Goal: Register for event/course

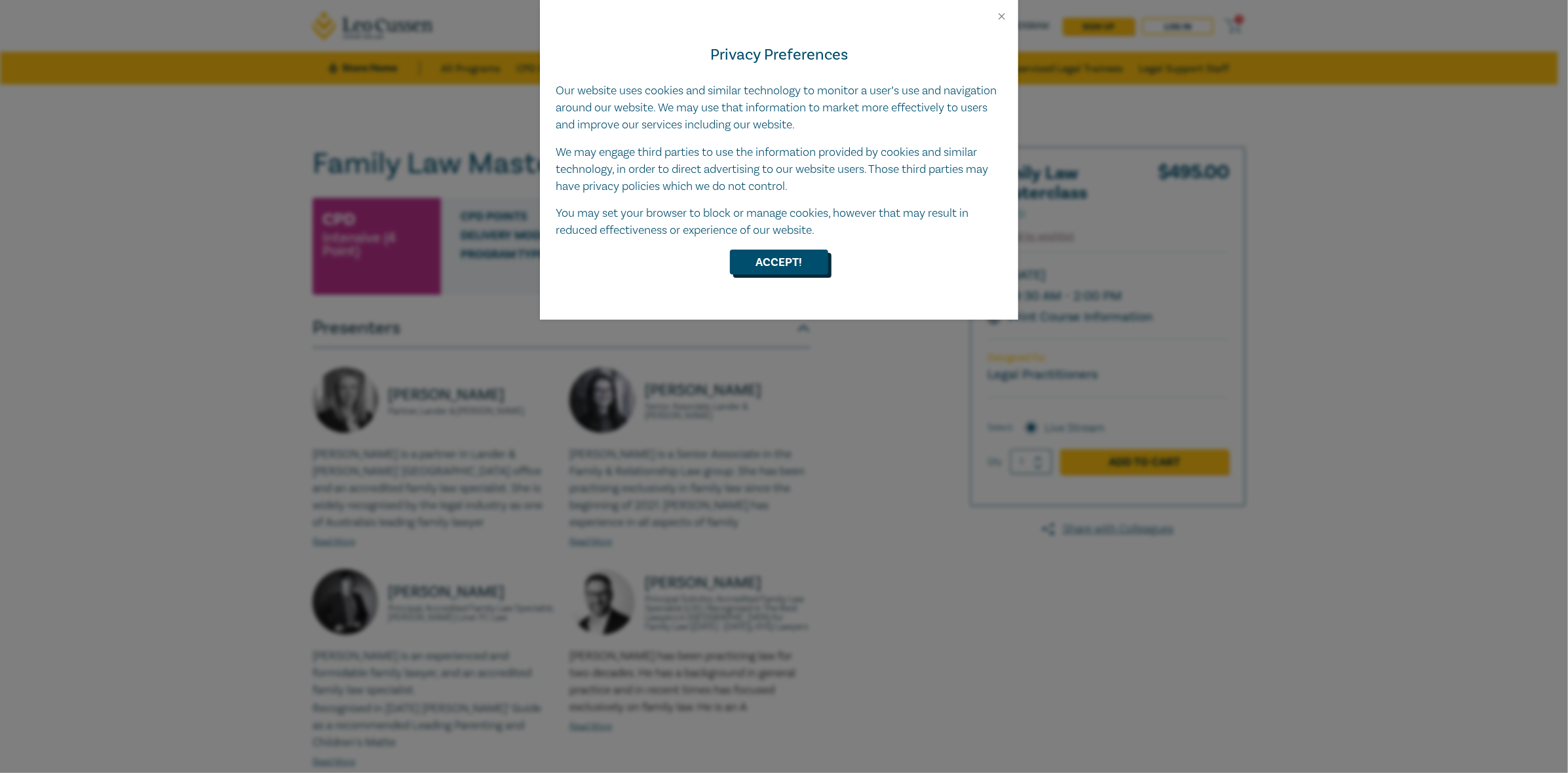
click at [776, 260] on button "Accept!" at bounding box center [779, 261] width 98 height 25
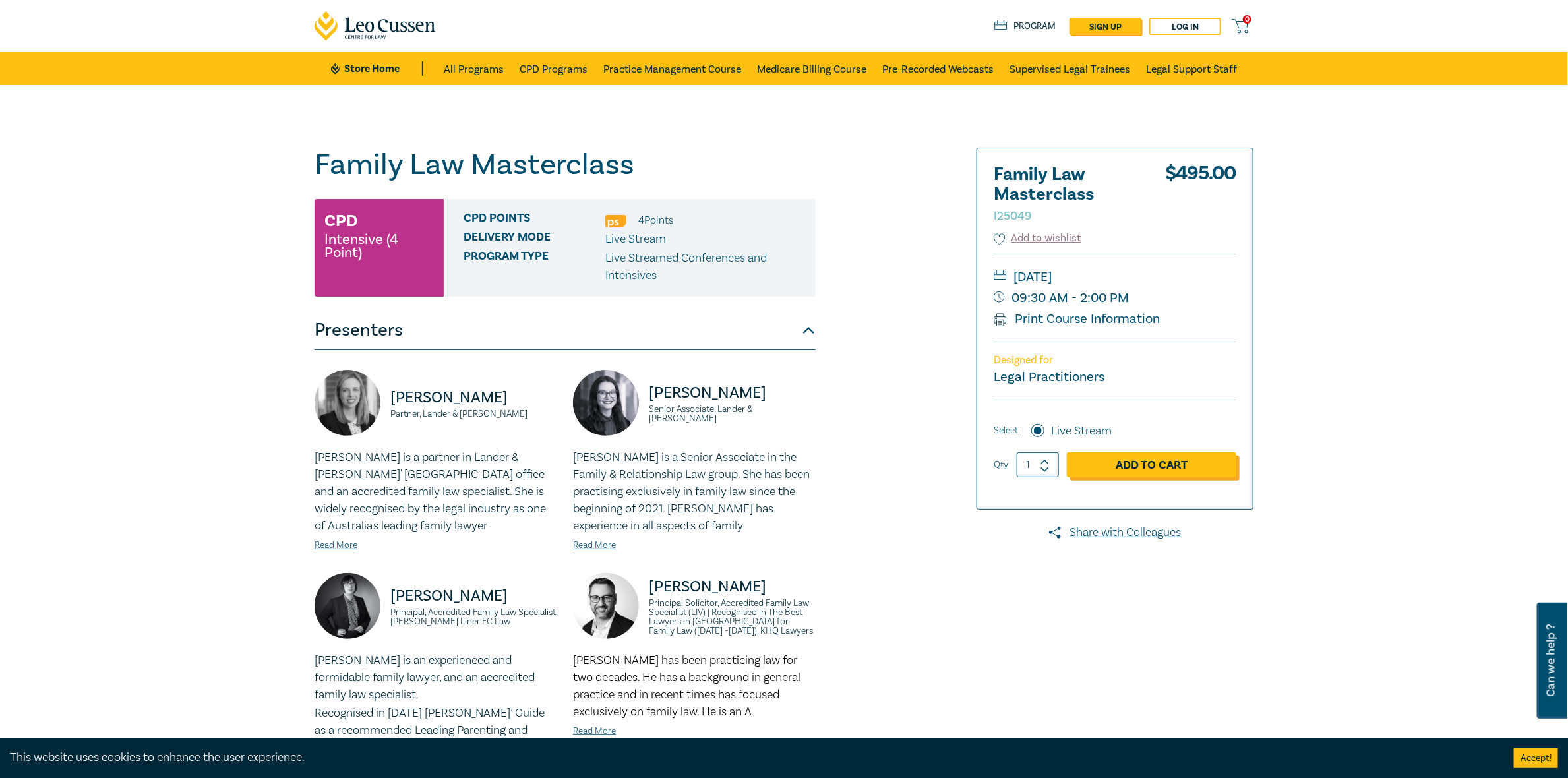
click at [1134, 464] on link "Add to Cart" at bounding box center [1151, 464] width 169 height 25
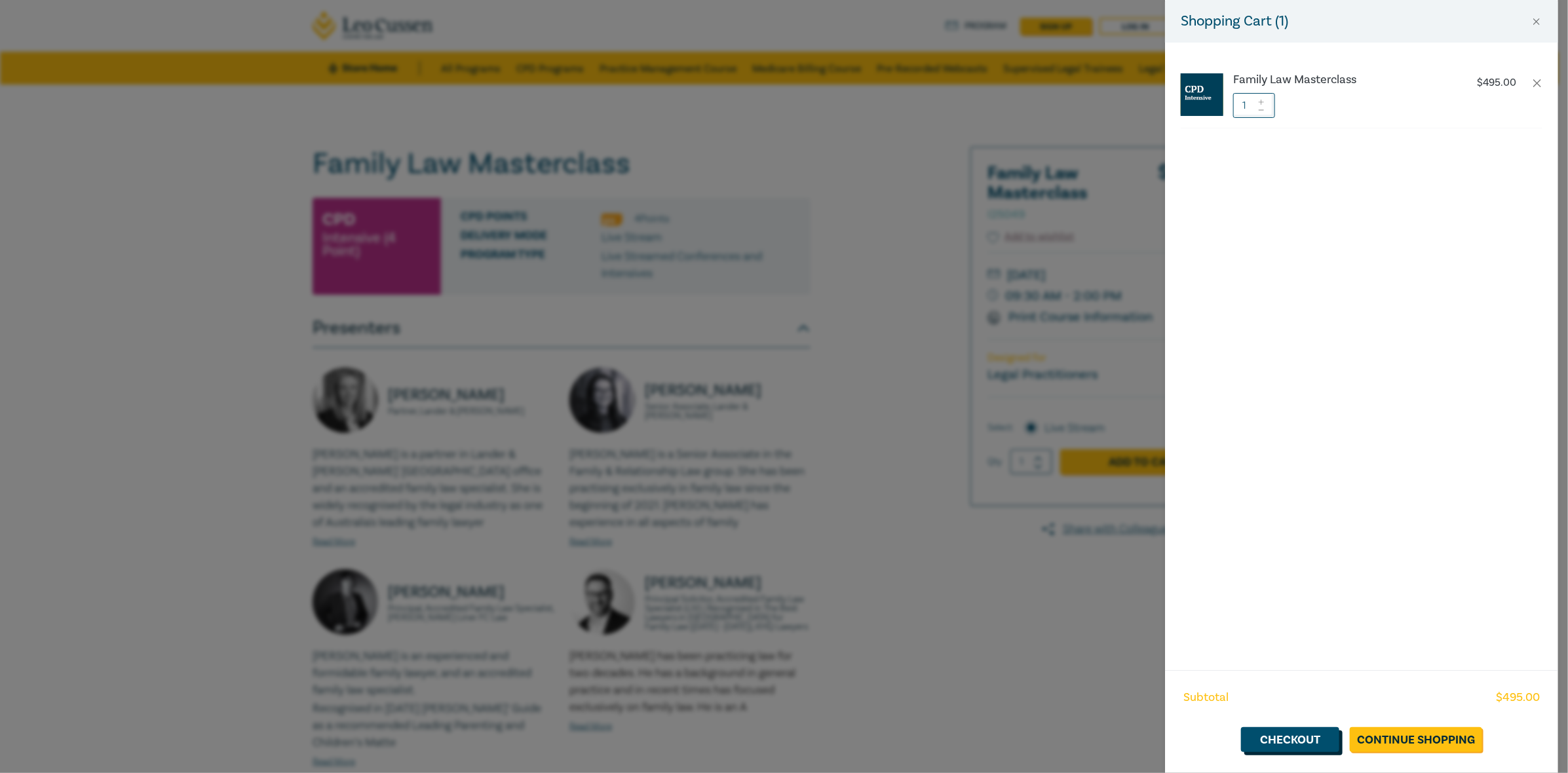
click at [1282, 737] on link "Checkout" at bounding box center [1289, 739] width 98 height 25
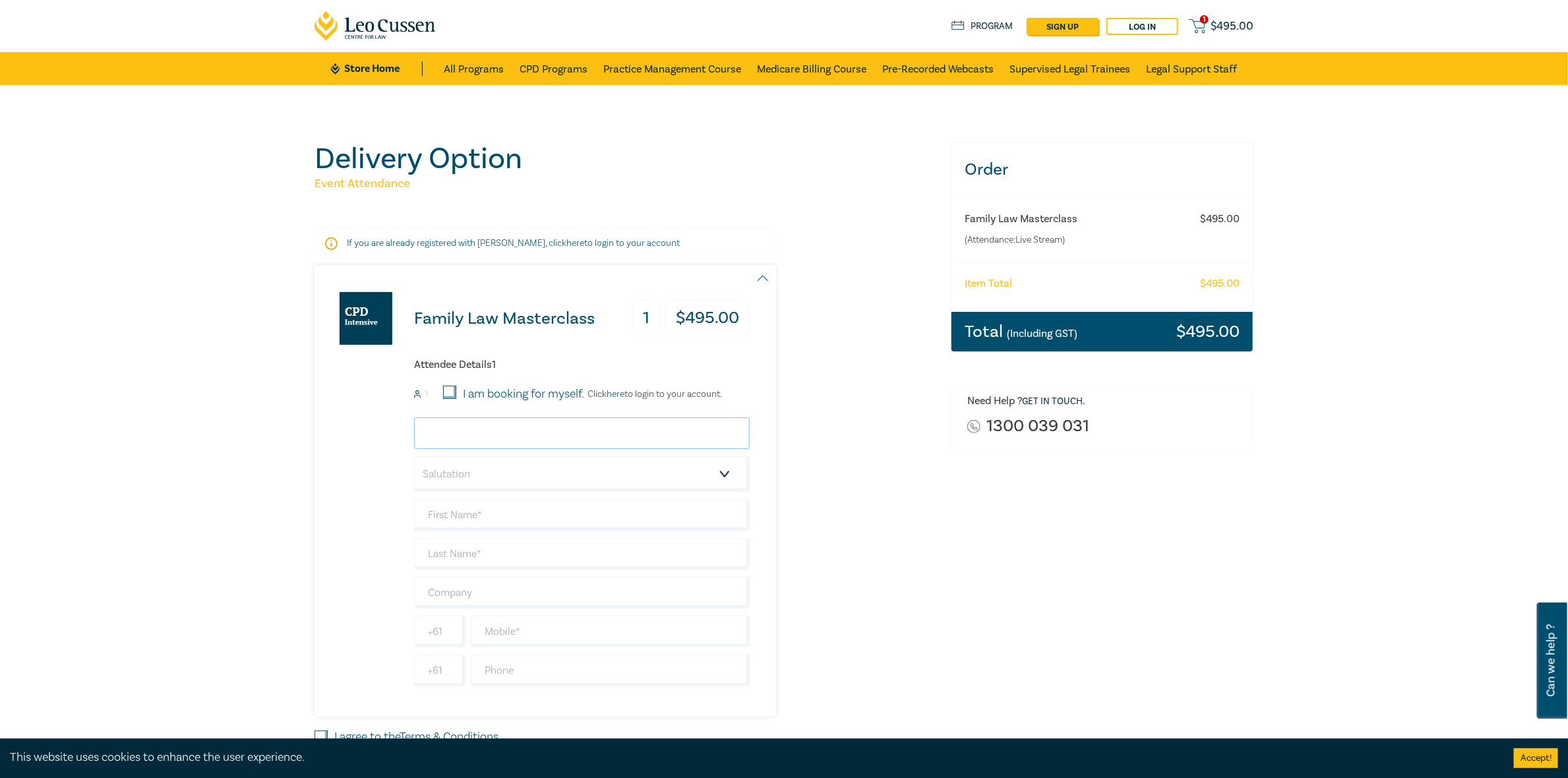
click at [472, 429] on input "email" at bounding box center [581, 433] width 336 height 31
type input "[EMAIL_ADDRESS][DOMAIN_NAME]"
click at [460, 475] on select "Salutation Mr. Mrs. Ms. Miss Dr. Prof. Other" at bounding box center [581, 474] width 336 height 35
select select "Ms."
click at [414, 456] on select "Salutation Mr. Mrs. Ms. Miss Dr. Prof. Other" at bounding box center [581, 474] width 336 height 35
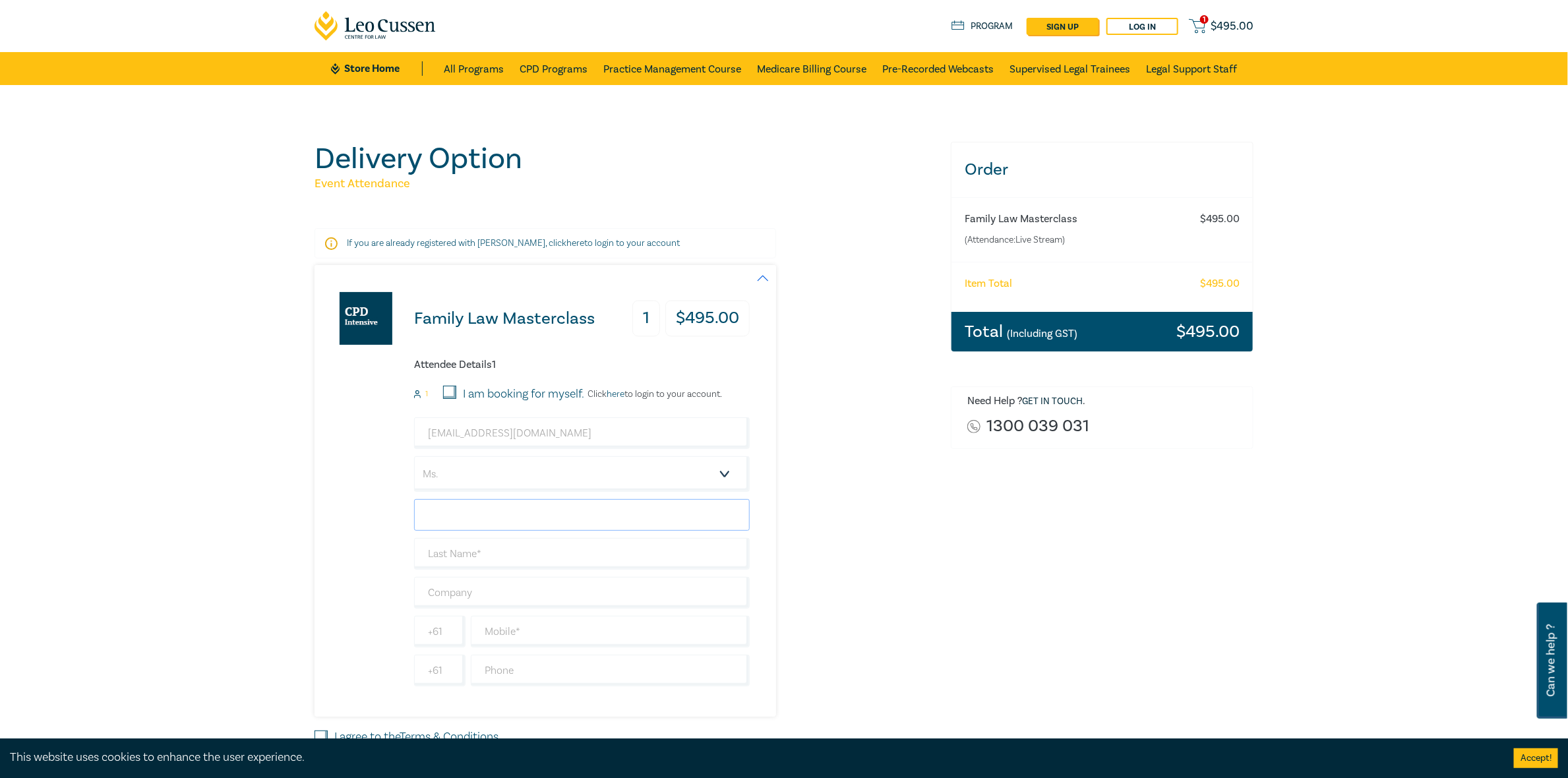
click at [443, 514] on input "text" at bounding box center [581, 514] width 336 height 31
click at [342, 541] on div "Family Law Masterclass 1 $ 495.00 Attendee Details 1 1 I am booking for myself.…" at bounding box center [532, 490] width 435 height 451
click at [450, 512] on input "text" at bounding box center [581, 514] width 336 height 31
click at [440, 559] on input "text" at bounding box center [581, 553] width 336 height 31
drag, startPoint x: 447, startPoint y: 514, endPoint x: 396, endPoint y: 530, distance: 53.5
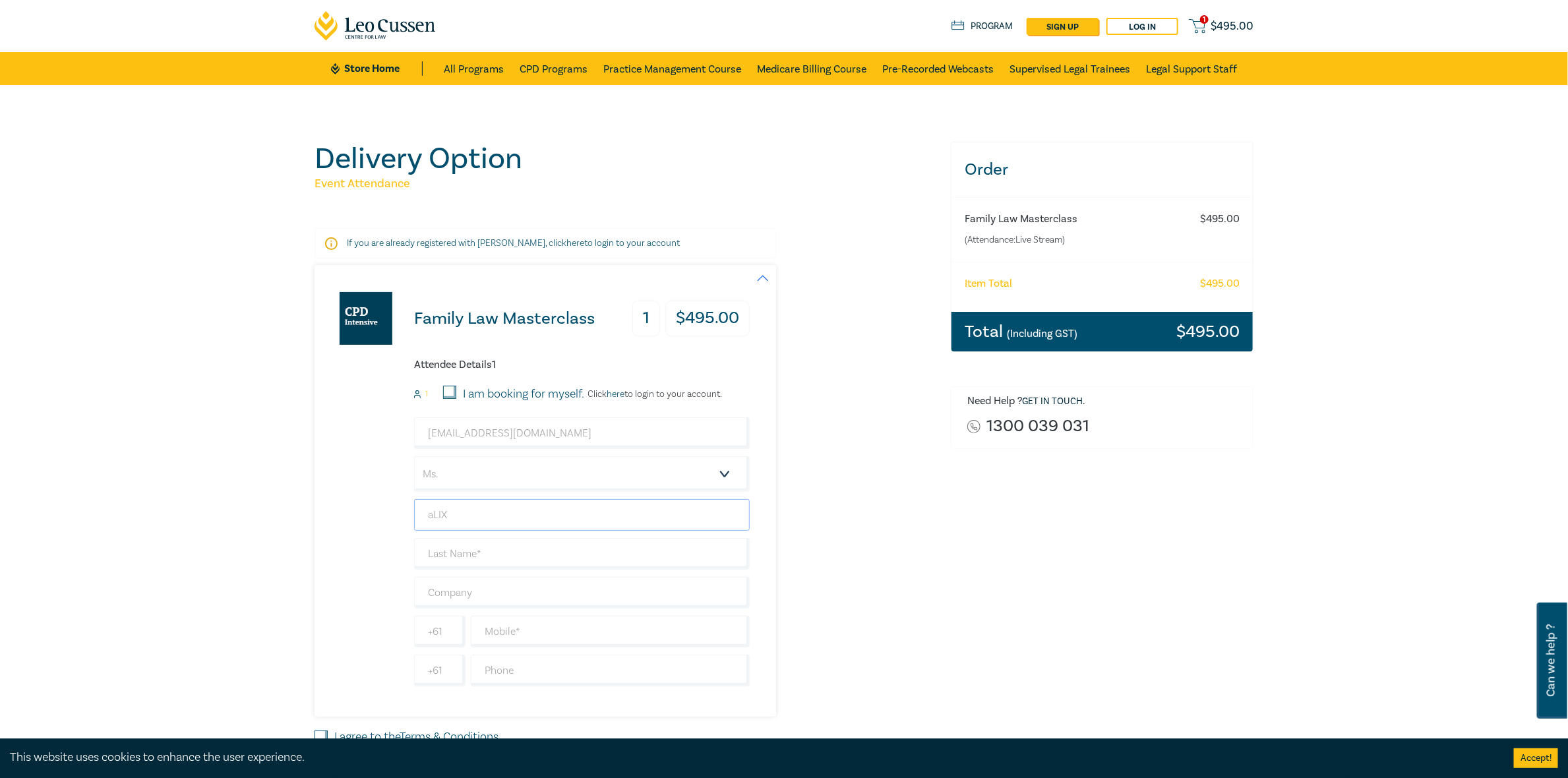
click at [396, 530] on div "Family Law Masterclass 1 $ 495.00 Attendee Details 1 1 I am booking for myself.…" at bounding box center [532, 490] width 435 height 451
type input "Alix"
click at [435, 549] on input "text" at bounding box center [581, 553] width 336 height 31
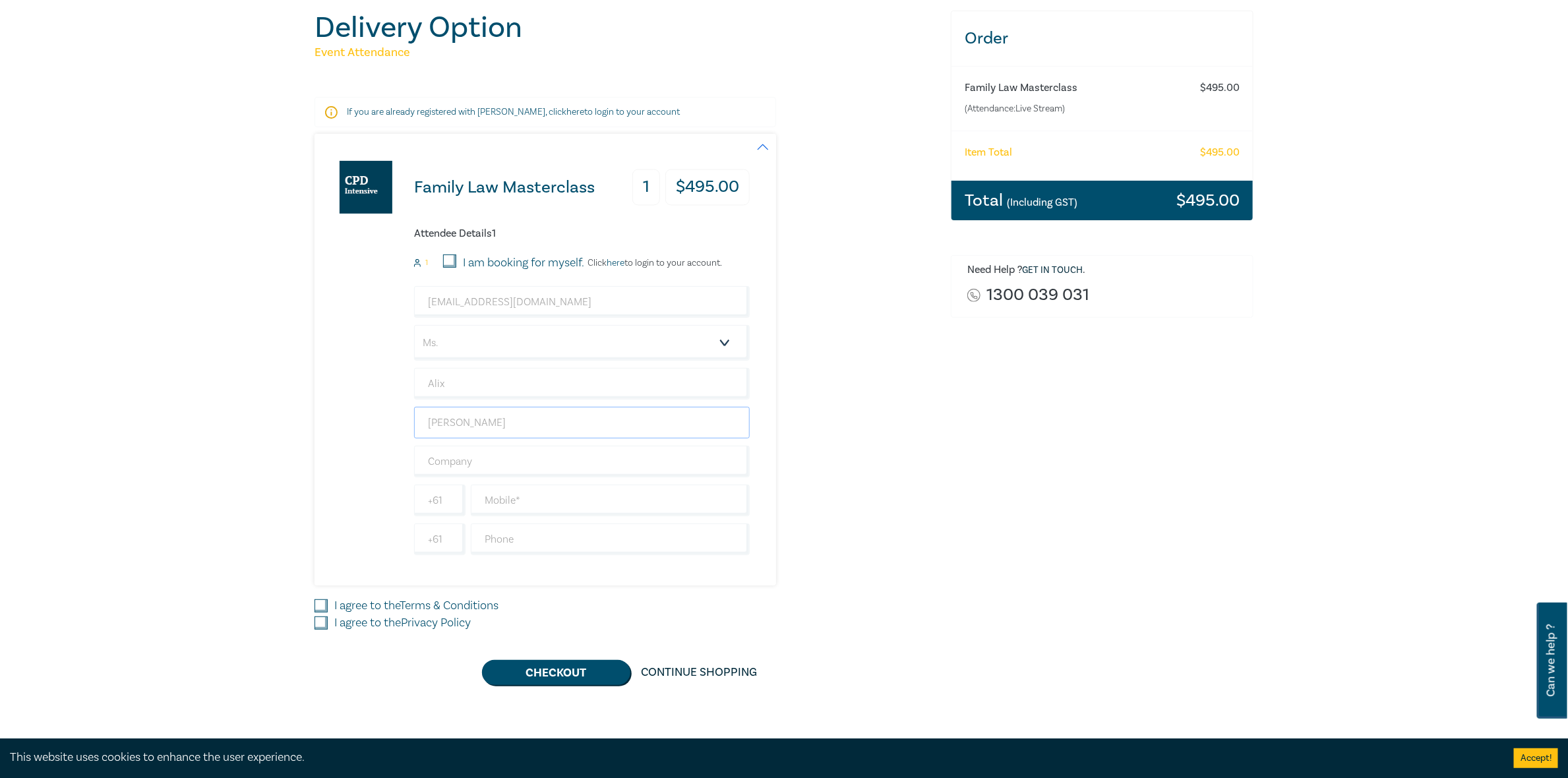
scroll to position [131, 0]
type input "[PERSON_NAME]"
click at [427, 456] on input "text" at bounding box center [581, 462] width 336 height 31
type input "Connect Family Law"
click at [320, 474] on div "Family Law Masterclass 1 $ 495.00 Attendee Details 1 1 I am booking for myself.…" at bounding box center [532, 360] width 435 height 451
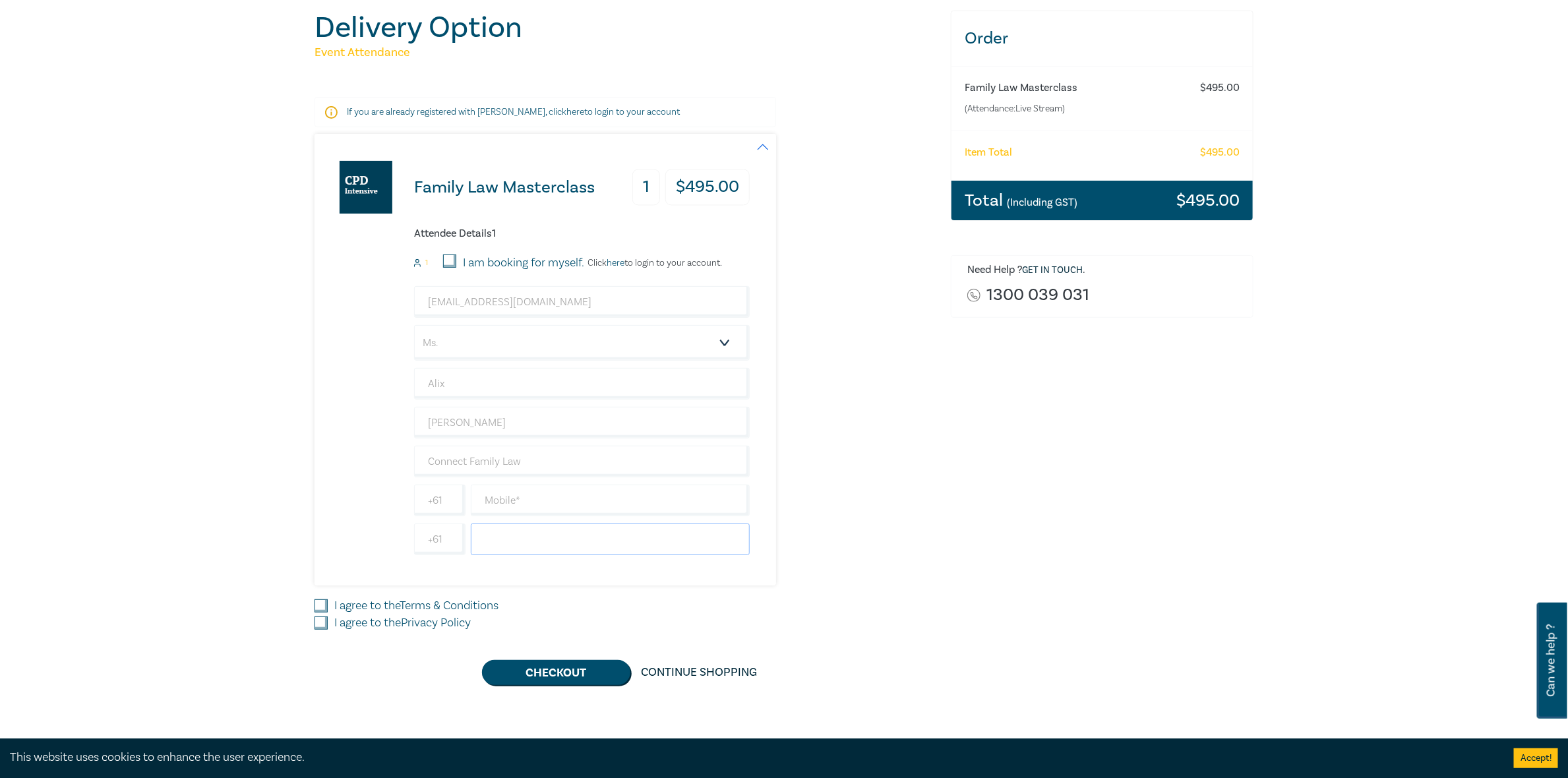
click at [498, 540] on input "text" at bounding box center [610, 539] width 279 height 31
type input "0351737503"
click at [500, 502] on input "text" at bounding box center [610, 500] width 279 height 31
type input "0409241515"
click at [320, 606] on input "I agree to the Terms & Conditions" at bounding box center [321, 606] width 13 height 13
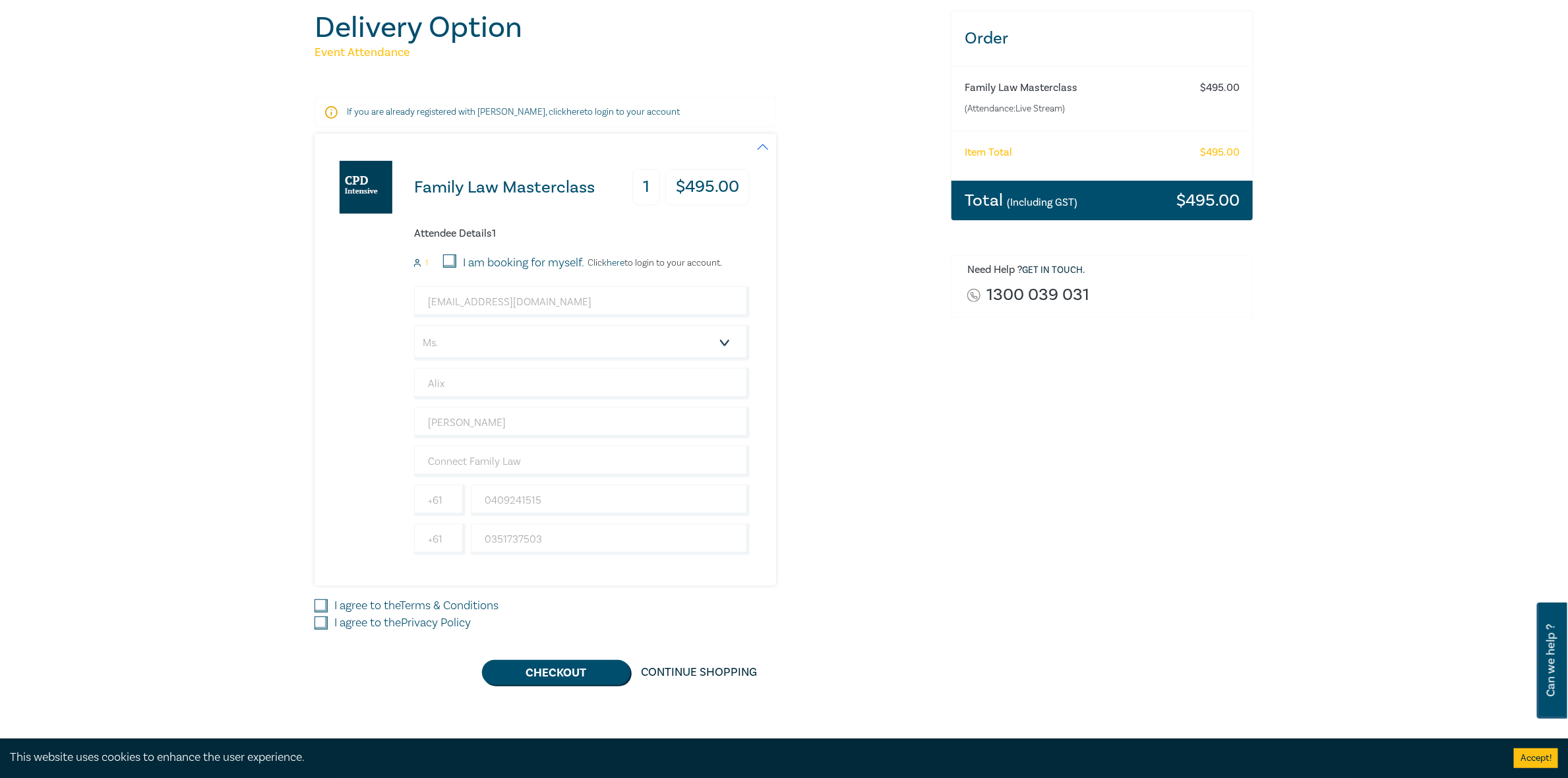
checkbox input "true"
click at [321, 620] on input "I agree to the Privacy Policy" at bounding box center [321, 623] width 13 height 13
checkbox input "true"
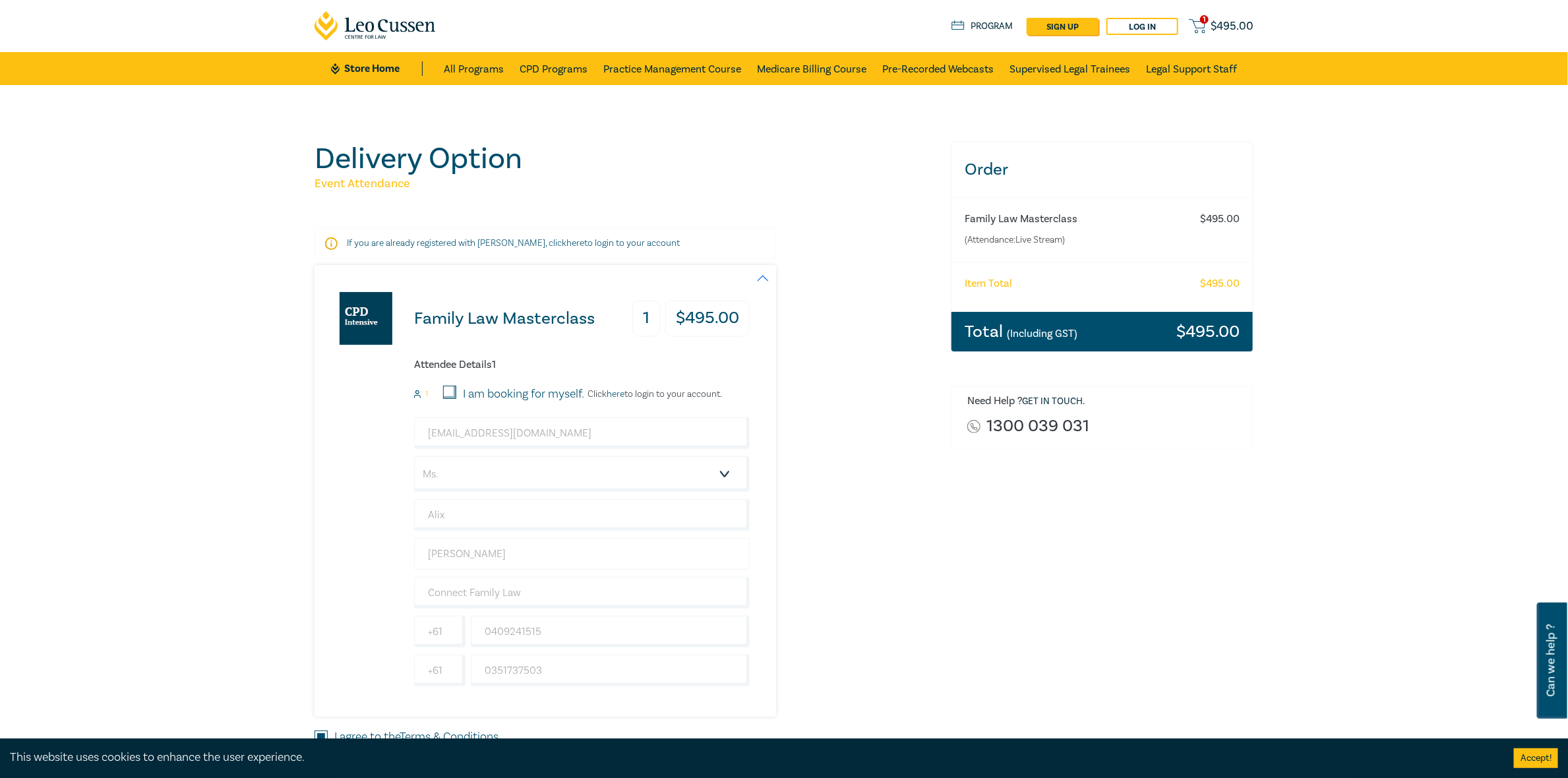
scroll to position [0, 0]
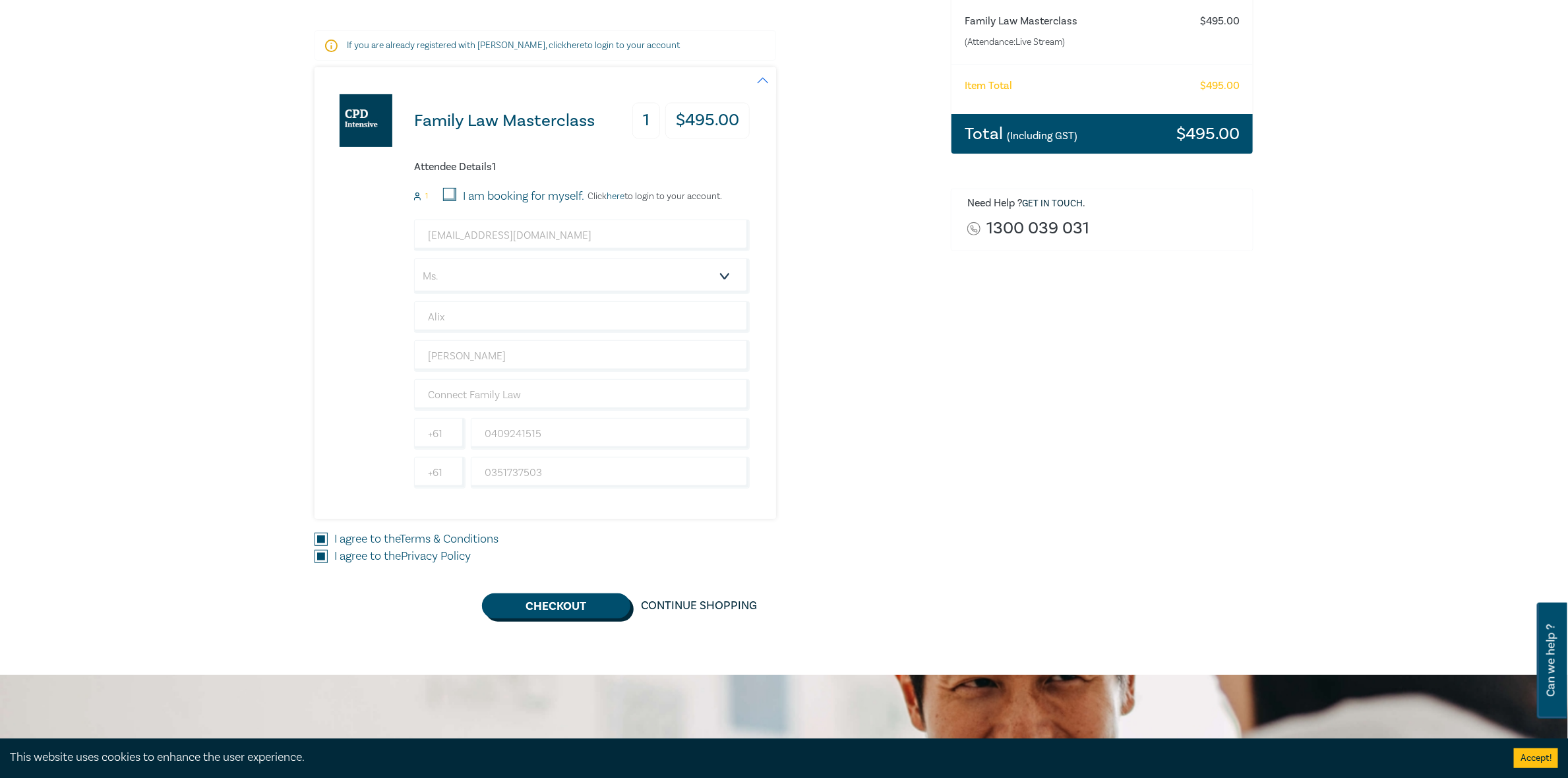
click at [569, 608] on button "Checkout" at bounding box center [556, 605] width 148 height 25
